Goal: Information Seeking & Learning: Check status

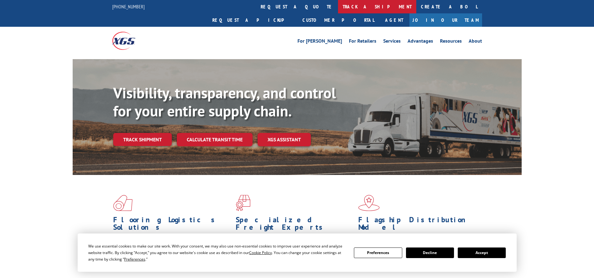
click at [338, 9] on link "track a shipment" at bounding box center [377, 6] width 78 height 13
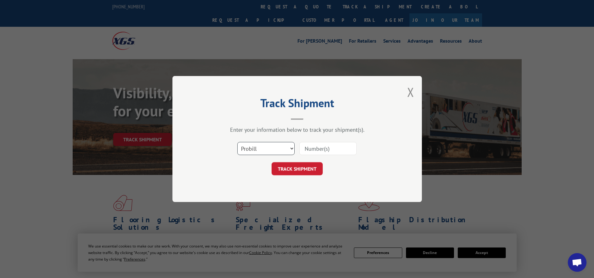
click at [264, 151] on select "Select category... Probill BOL PO" at bounding box center [265, 148] width 57 height 13
select select "bol"
click at [237, 142] on select "Select category... Probill BOL PO" at bounding box center [265, 148] width 57 height 13
click at [335, 145] on input at bounding box center [327, 148] width 57 height 13
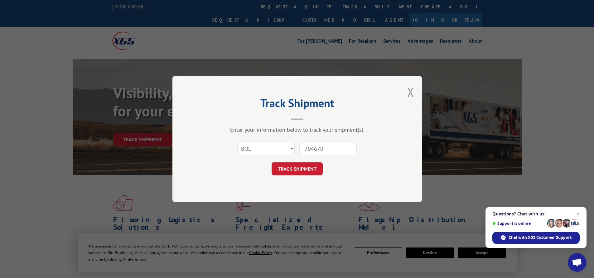
type input "7046705"
click button "TRACK SHIPMENT" at bounding box center [297, 168] width 51 height 13
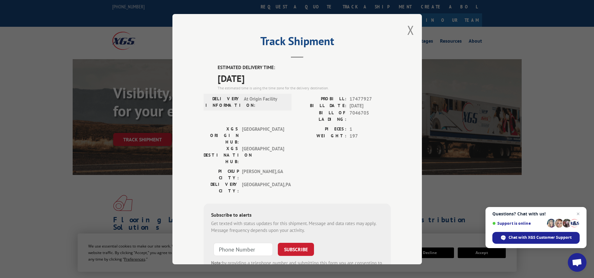
click at [404, 32] on div "Track Shipment ESTIMATED DELIVERY TIME: [DATE] The estimated time is using the …" at bounding box center [296, 139] width 249 height 251
click at [409, 29] on button "Close modal" at bounding box center [410, 30] width 7 height 17
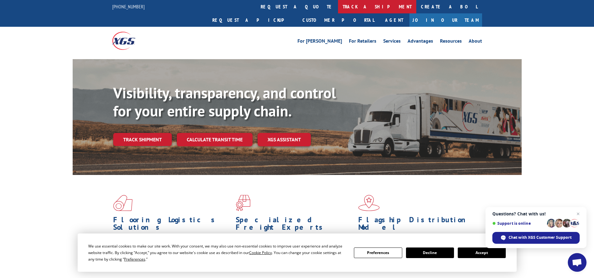
click at [338, 5] on link "track a shipment" at bounding box center [377, 6] width 78 height 13
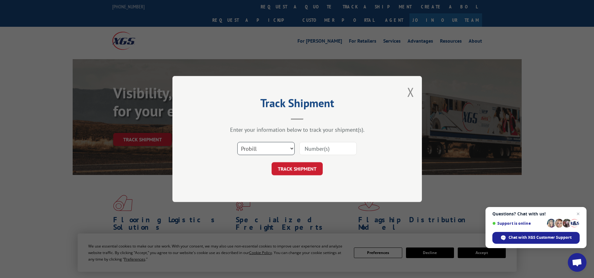
click at [266, 145] on select "Select category... Probill BOL PO" at bounding box center [265, 148] width 57 height 13
select select "bol"
click at [237, 142] on select "Select category... Probill BOL PO" at bounding box center [265, 148] width 57 height 13
click at [326, 150] on input at bounding box center [327, 148] width 57 height 13
type input "7052333"
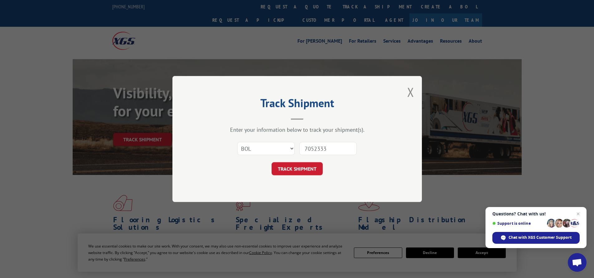
click button "TRACK SHIPMENT" at bounding box center [297, 168] width 51 height 13
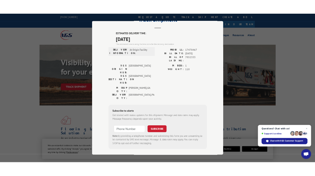
scroll to position [26, 0]
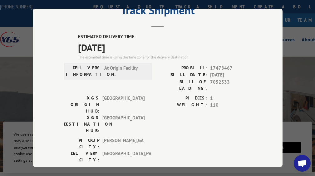
drag, startPoint x: 31, startPoint y: 48, endPoint x: 268, endPoint y: 67, distance: 238.4
click at [164, 95] on label "PIECES:" at bounding box center [181, 98] width 49 height 7
